Goal: Task Accomplishment & Management: Manage account settings

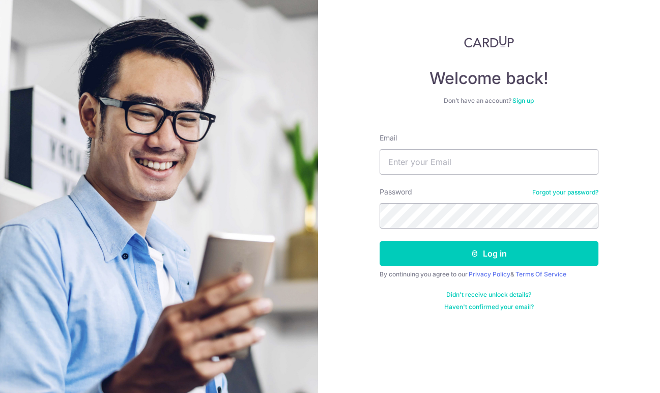
type input "[EMAIL_ADDRESS][DOMAIN_NAME]"
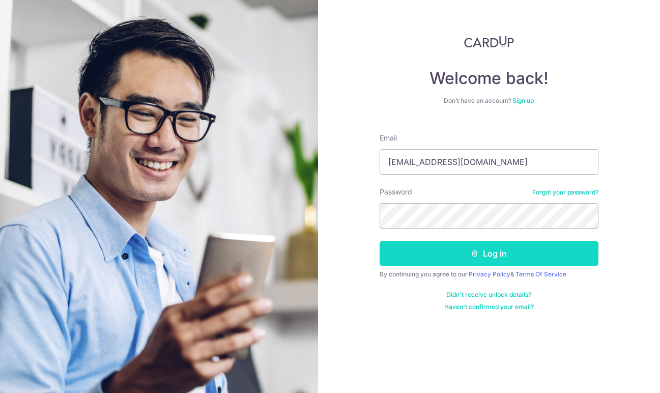
click at [461, 245] on button "Log in" at bounding box center [489, 253] width 219 height 25
